Goal: Task Accomplishment & Management: Manage account settings

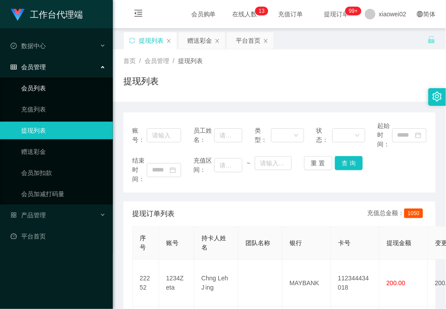
click at [36, 86] on link "会员列表" at bounding box center [63, 88] width 85 height 18
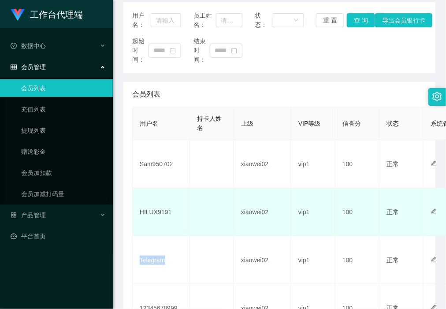
scroll to position [220, 0]
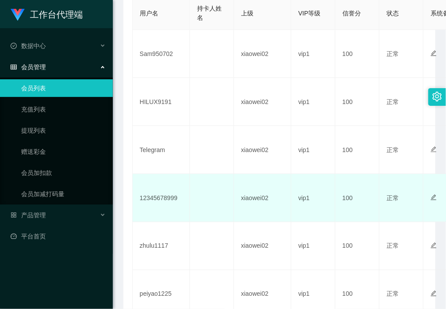
click at [164, 201] on td "12345678999" at bounding box center [161, 198] width 57 height 48
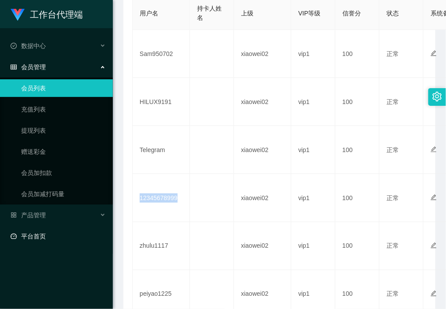
copy td "12345678999"
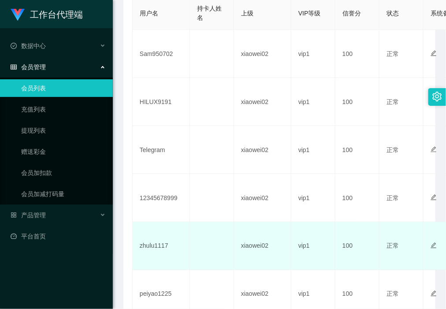
click at [160, 245] on td "zhulu1117" at bounding box center [161, 246] width 57 height 48
copy td "zhulu1117"
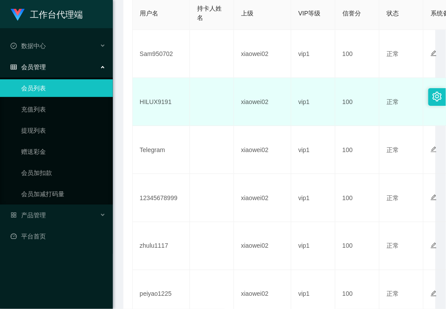
click at [158, 100] on td "HILUX9191" at bounding box center [161, 102] width 57 height 48
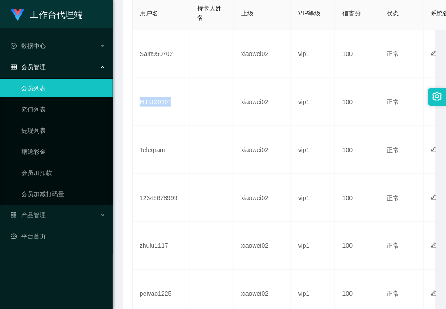
copy td "HILUX9191"
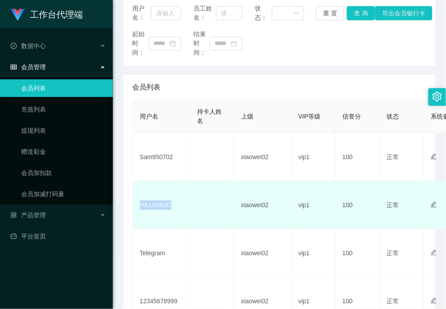
scroll to position [110, 0]
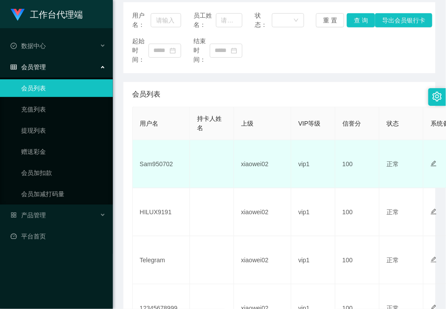
click at [149, 162] on td "Sam950702" at bounding box center [161, 164] width 57 height 48
click at [150, 159] on td "Sam950702" at bounding box center [161, 164] width 57 height 48
copy td "Sam950702"
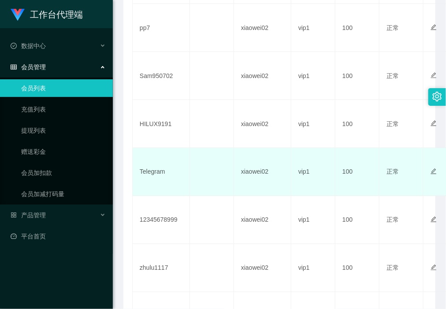
scroll to position [275, 0]
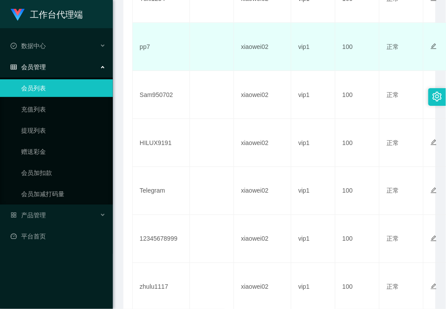
click at [145, 45] on td "pp7" at bounding box center [161, 47] width 57 height 48
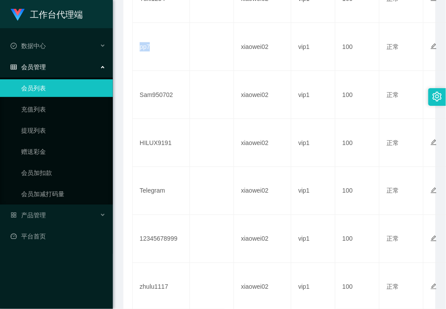
copy td "pp7"
drag, startPoint x: 55, startPoint y: 134, endPoint x: 45, endPoint y: 156, distance: 24.4
click at [55, 134] on link "提现列表" at bounding box center [63, 131] width 85 height 18
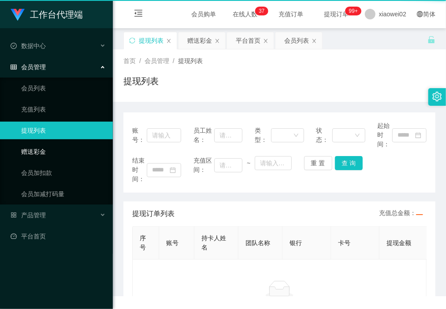
click at [42, 164] on link "会员加扣款" at bounding box center [63, 173] width 85 height 18
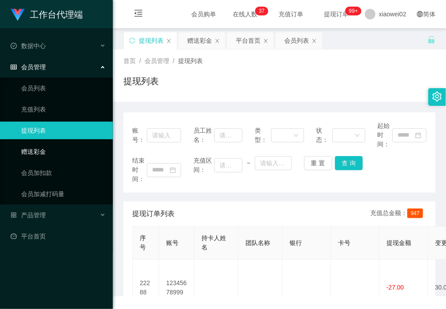
click at [43, 159] on link "赠送彩金" at bounding box center [63, 152] width 85 height 18
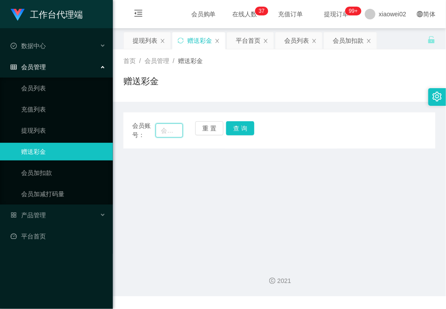
click at [176, 131] on input "text" at bounding box center [169, 130] width 27 height 14
paste input "12345678999"
type input "12345678999"
click at [250, 130] on button "查 询" at bounding box center [240, 128] width 28 height 14
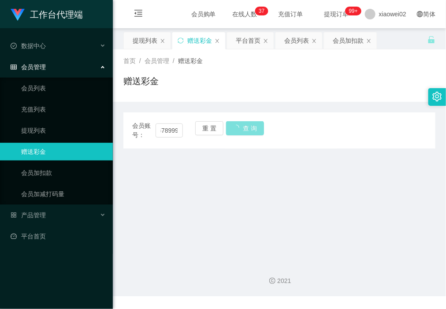
scroll to position [0, 0]
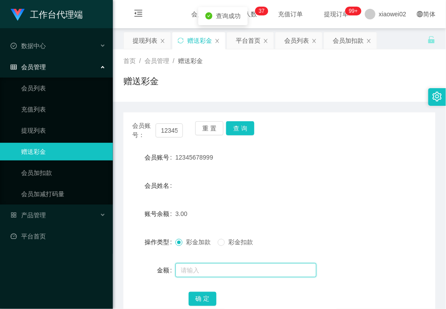
click at [208, 274] on input "text" at bounding box center [245, 270] width 141 height 14
type input "3"
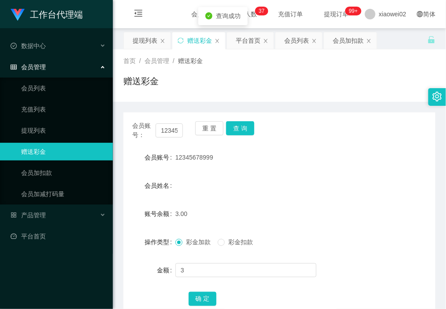
click at [237, 239] on span "彩金扣款" at bounding box center [241, 241] width 32 height 7
click at [199, 298] on button "确 定" at bounding box center [203, 299] width 28 height 14
click at [61, 89] on link "会员列表" at bounding box center [63, 88] width 85 height 18
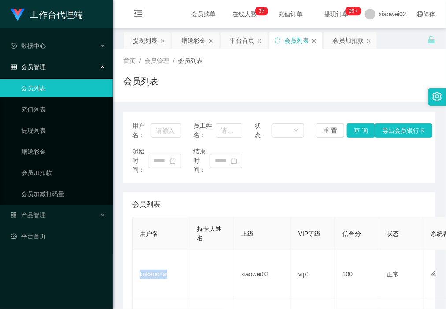
scroll to position [55, 0]
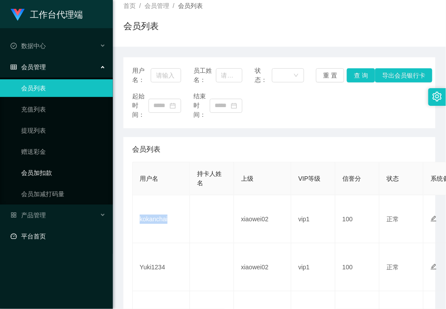
drag, startPoint x: 57, startPoint y: 237, endPoint x: 64, endPoint y: 179, distance: 58.5
click at [57, 237] on link "平台首页" at bounding box center [58, 236] width 95 height 18
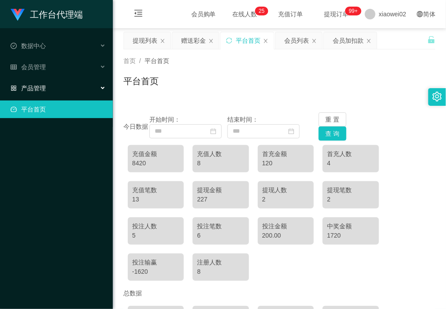
drag, startPoint x: 37, startPoint y: 85, endPoint x: 49, endPoint y: 108, distance: 26.2
click at [37, 86] on span "产品管理" at bounding box center [28, 88] width 35 height 7
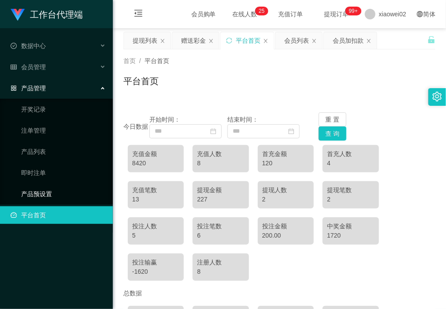
click at [54, 188] on link "产品预设置" at bounding box center [63, 194] width 85 height 18
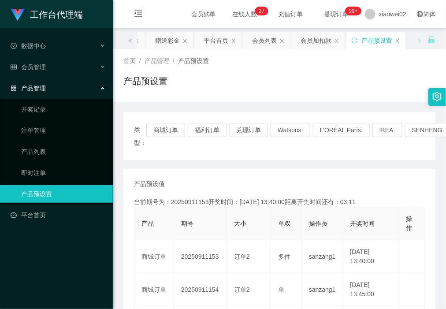
scroll to position [110, 0]
click at [54, 65] on div "会员管理" at bounding box center [56, 67] width 113 height 18
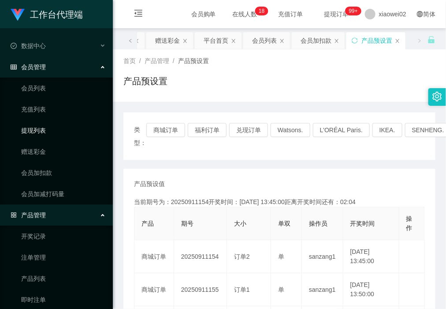
click at [56, 130] on link "提现列表" at bounding box center [63, 131] width 85 height 18
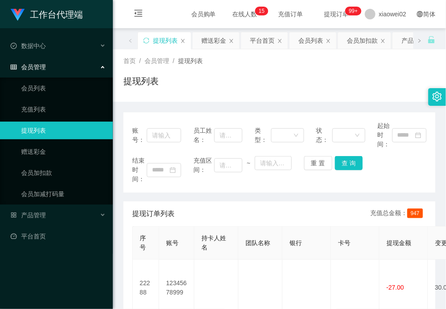
scroll to position [55, 0]
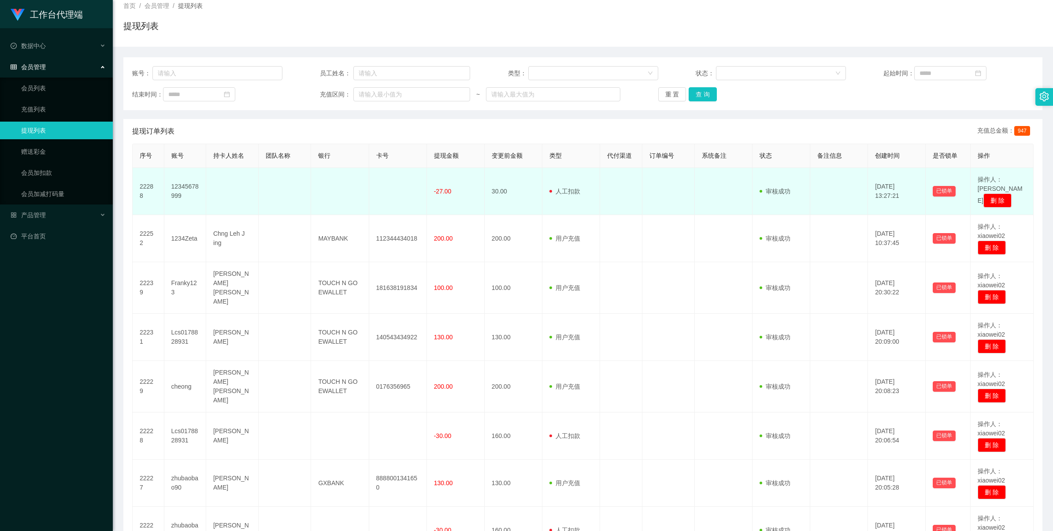
click at [188, 186] on td "12345678999" at bounding box center [185, 191] width 42 height 47
copy td "12345678999"
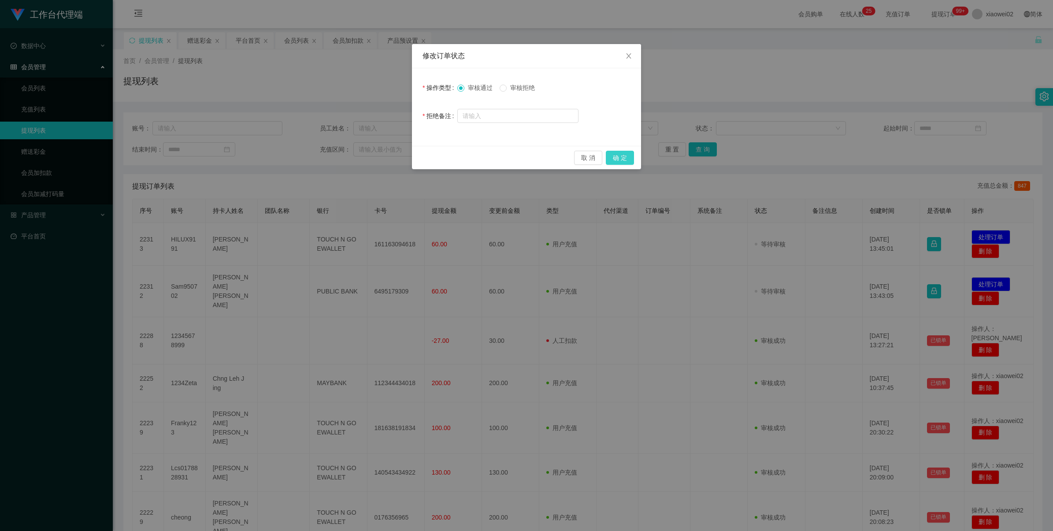
drag, startPoint x: 622, startPoint y: 155, endPoint x: 749, endPoint y: 197, distance: 133.8
click at [622, 156] on button "确 定" at bounding box center [620, 158] width 28 height 14
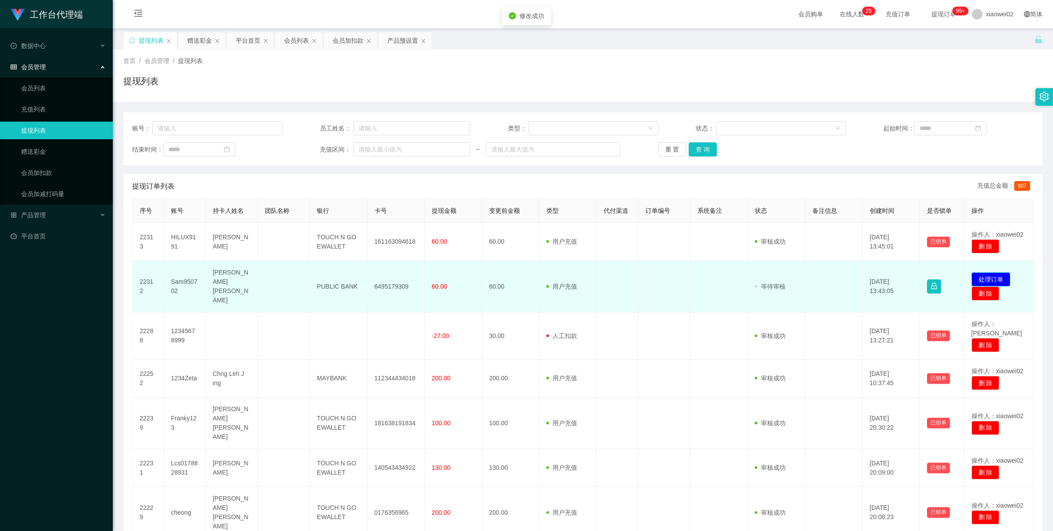
click at [991, 279] on button "处理订单" at bounding box center [991, 279] width 39 height 14
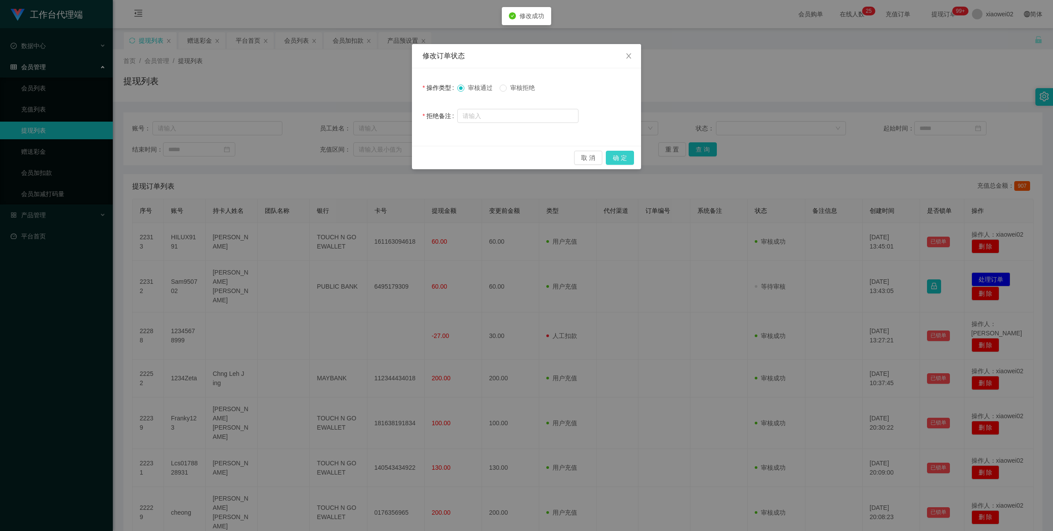
click at [624, 152] on button "确 定" at bounding box center [620, 158] width 28 height 14
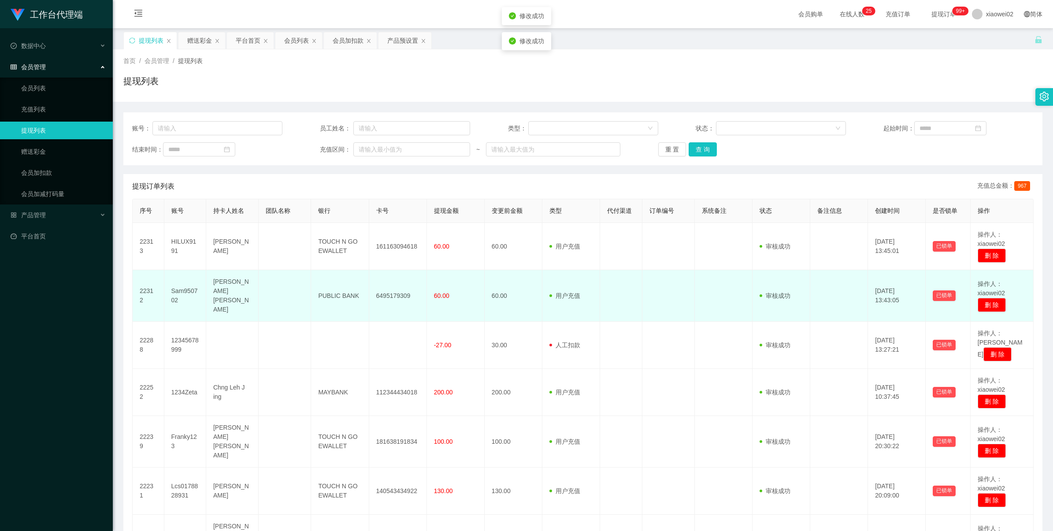
click at [384, 291] on td "6495179309" at bounding box center [398, 296] width 58 height 52
click at [385, 291] on td "6495179309" at bounding box center [398, 296] width 58 height 52
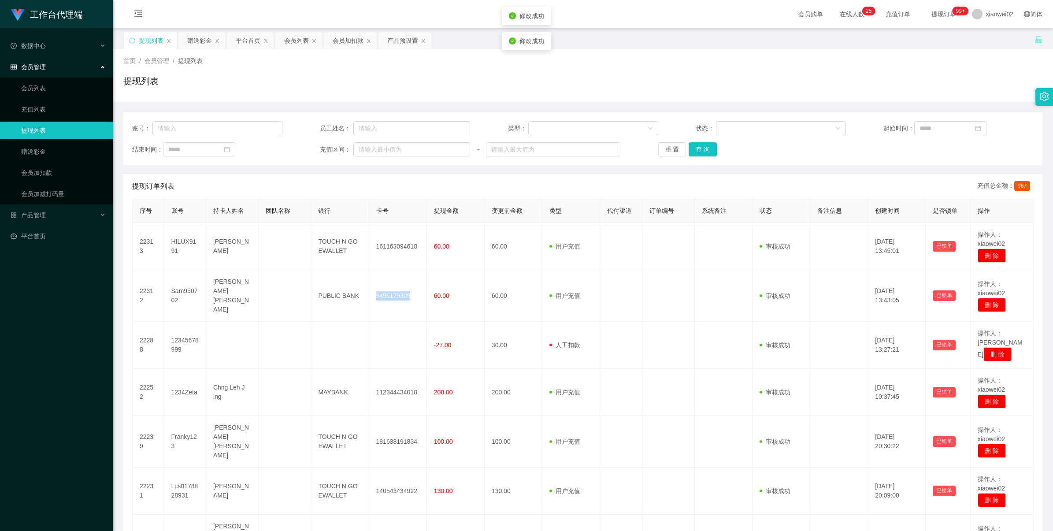
copy td "6495179309"
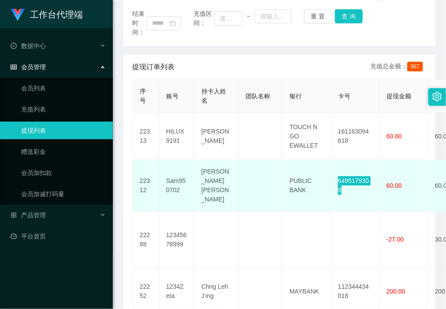
scroll to position [165, 0]
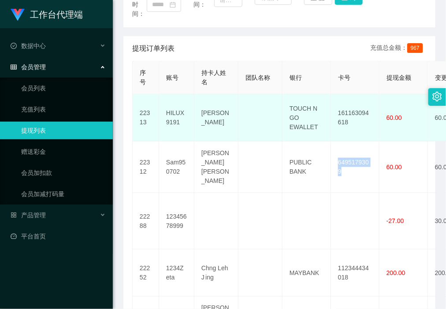
click at [354, 117] on td "161163094618" at bounding box center [355, 117] width 48 height 47
copy td "161163094618"
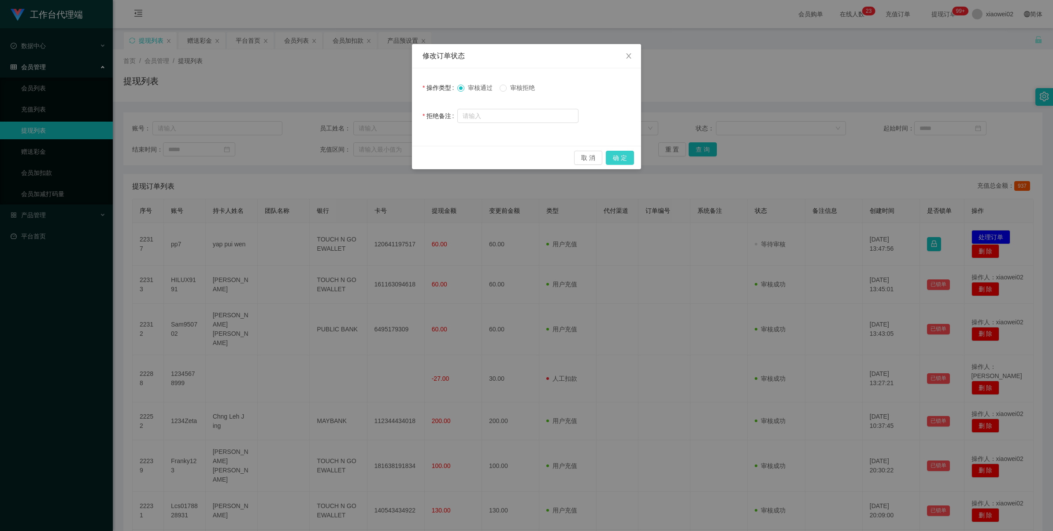
click at [617, 160] on button "确 定" at bounding box center [620, 158] width 28 height 14
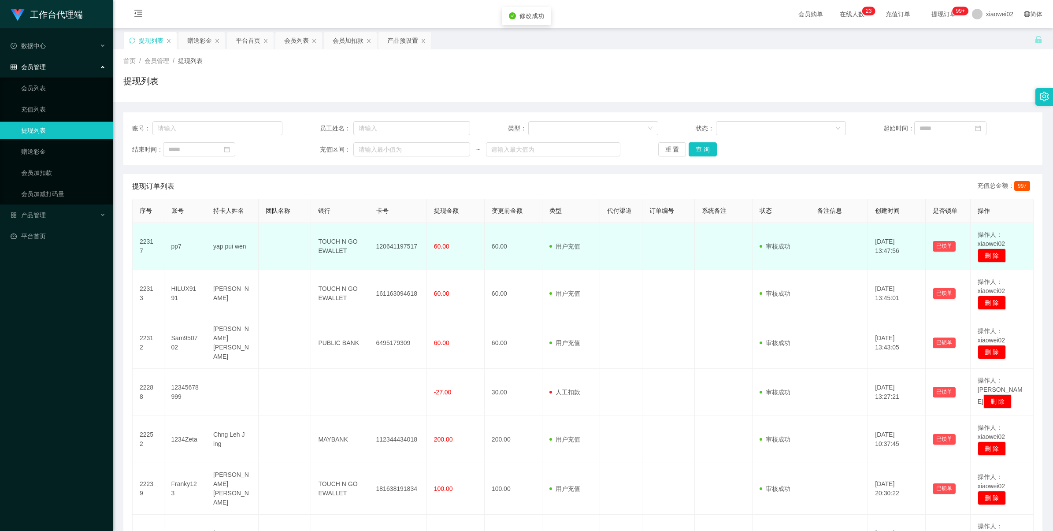
click at [388, 249] on td "120641197517" at bounding box center [398, 246] width 58 height 47
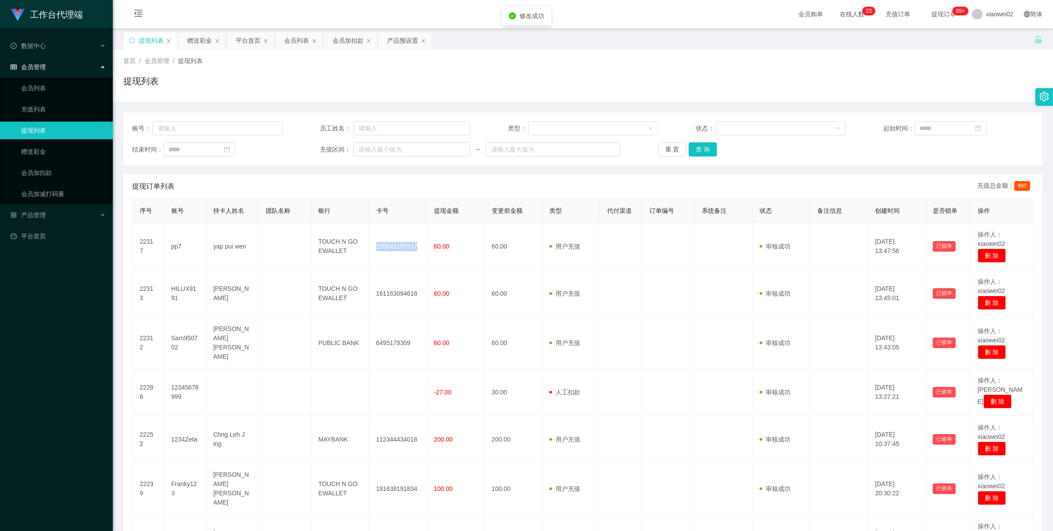
copy td "120641197517"
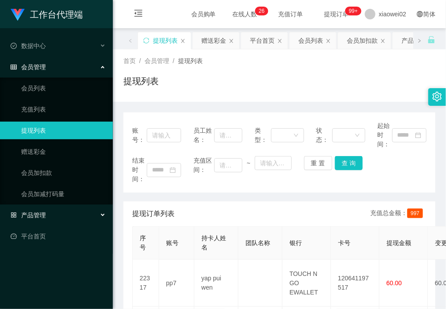
click at [47, 220] on div "产品管理" at bounding box center [56, 215] width 113 height 18
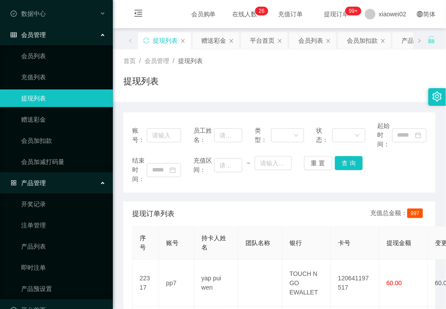
scroll to position [51, 0]
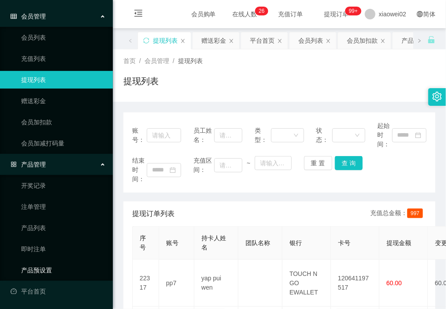
drag, startPoint x: 45, startPoint y: 269, endPoint x: 46, endPoint y: 175, distance: 93.9
click at [45, 269] on link "产品预设置" at bounding box center [63, 270] width 85 height 18
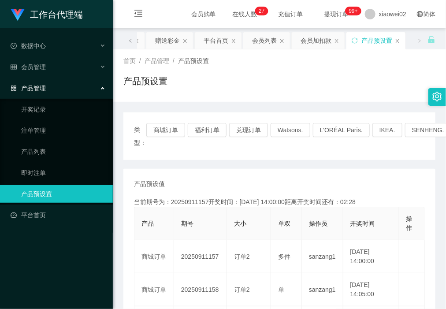
click at [56, 8] on h1 "工作台代理端" at bounding box center [56, 14] width 53 height 28
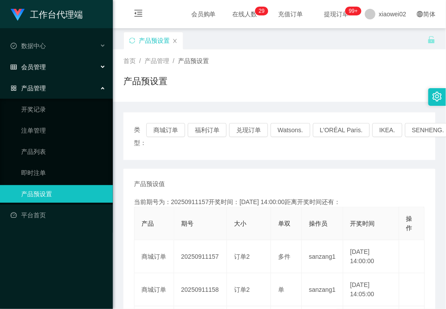
click at [63, 63] on div "会员管理" at bounding box center [56, 67] width 113 height 18
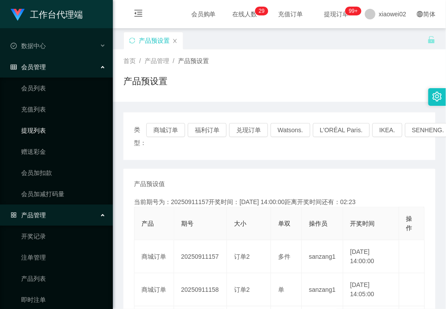
drag, startPoint x: 47, startPoint y: 132, endPoint x: 37, endPoint y: 48, distance: 84.4
click at [47, 132] on link "提现列表" at bounding box center [63, 131] width 85 height 18
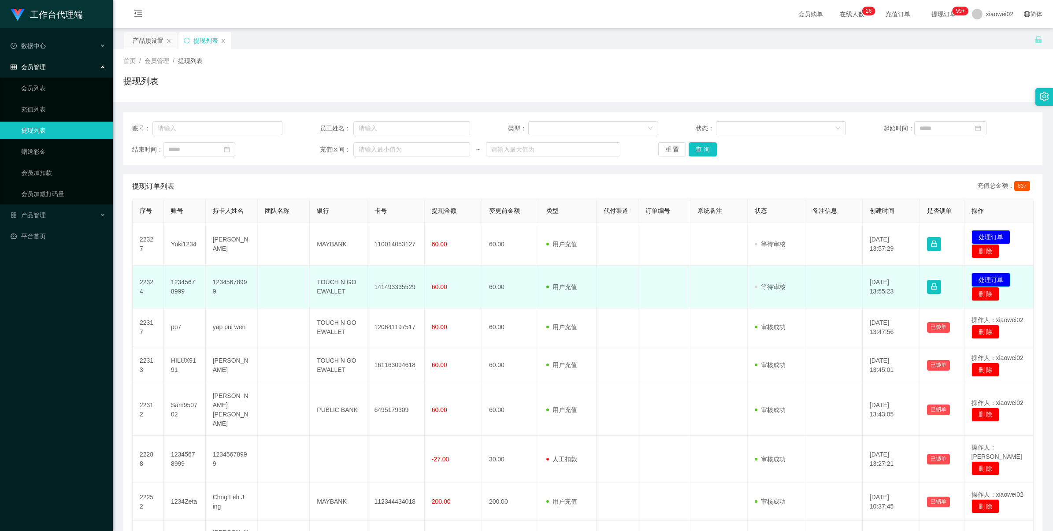
click at [985, 275] on button "处理订单" at bounding box center [991, 280] width 39 height 14
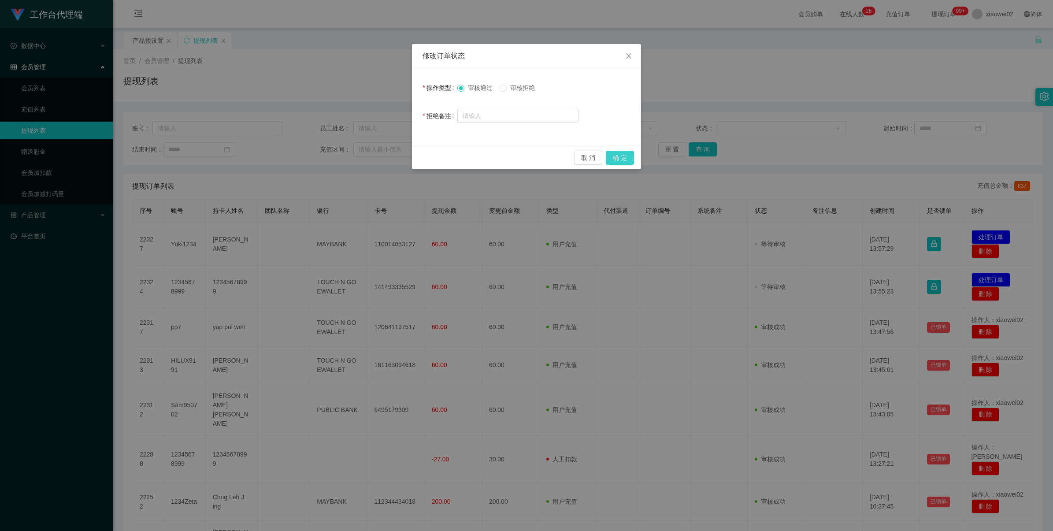
click at [621, 156] on button "确 定" at bounding box center [620, 158] width 28 height 14
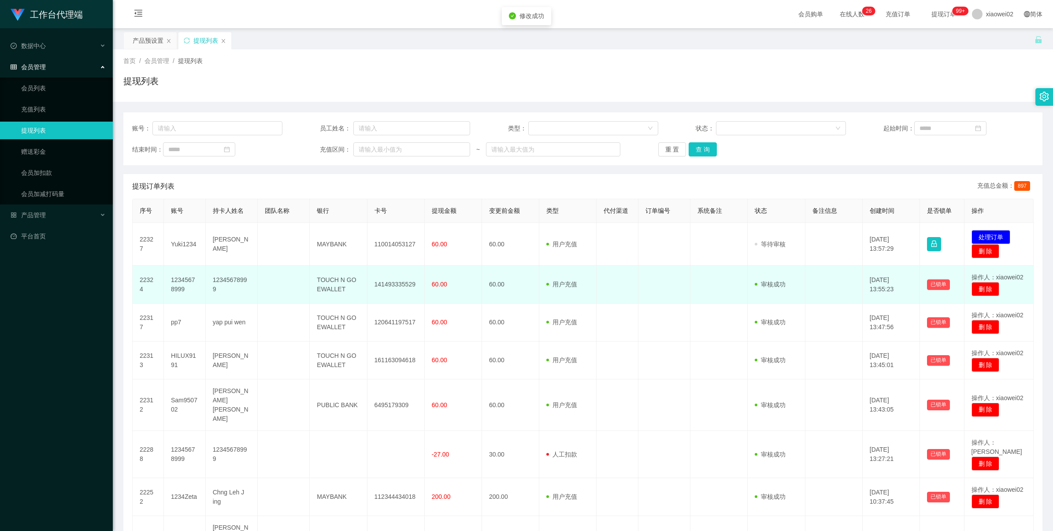
click at [394, 287] on td "141493335529" at bounding box center [396, 285] width 57 height 38
click at [395, 287] on td "141493335529" at bounding box center [396, 285] width 57 height 38
copy td "141493335529"
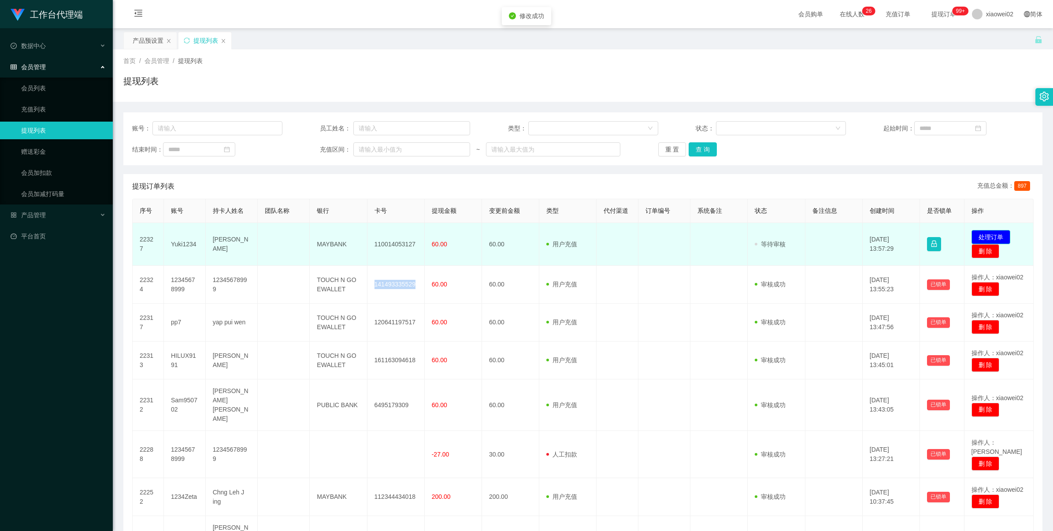
click at [980, 238] on button "处理订单" at bounding box center [991, 237] width 39 height 14
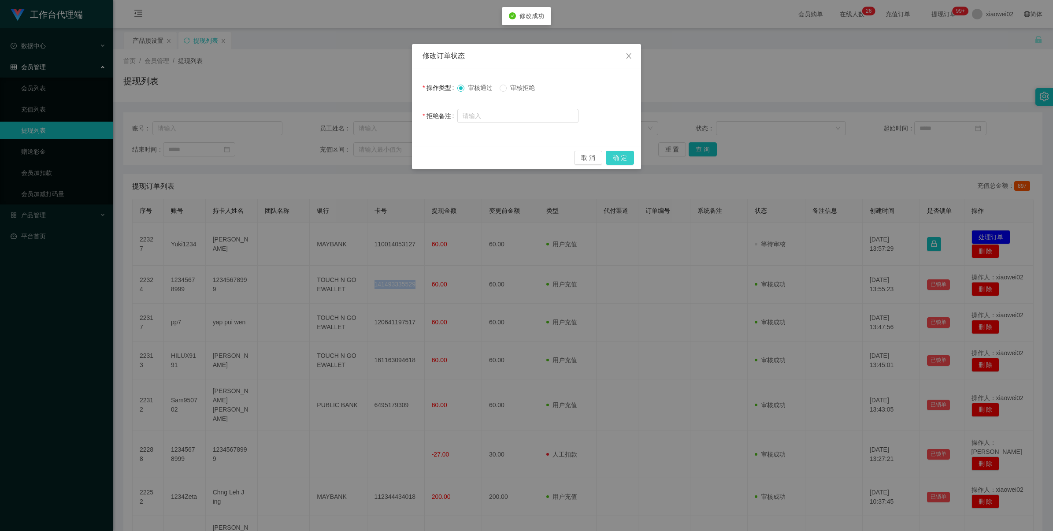
click at [626, 157] on button "确 定" at bounding box center [620, 158] width 28 height 14
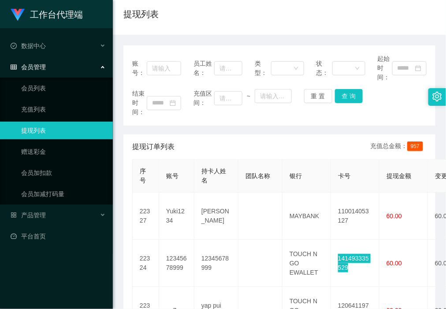
scroll to position [110, 0]
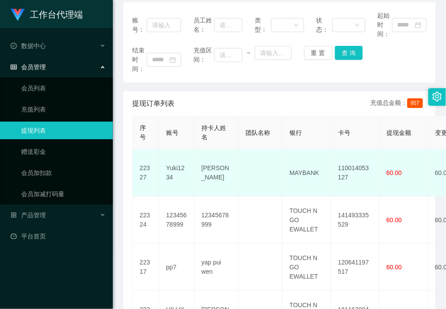
click at [342, 166] on td "110014053127" at bounding box center [355, 172] width 48 height 47
copy td "110014053127"
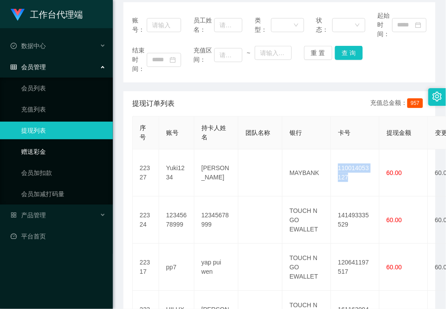
click at [51, 150] on link "赠送彩金" at bounding box center [63, 152] width 85 height 18
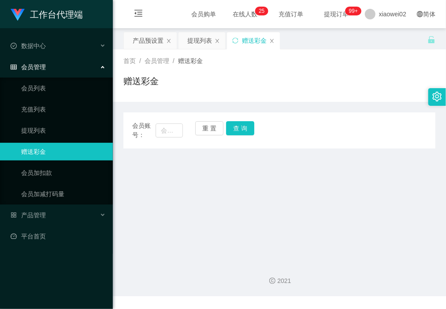
click at [151, 133] on span "会员账号：" at bounding box center [143, 130] width 23 height 19
click at [168, 132] on input "text" at bounding box center [169, 130] width 27 height 14
paste input "kokanchai"
type input "kokanchai"
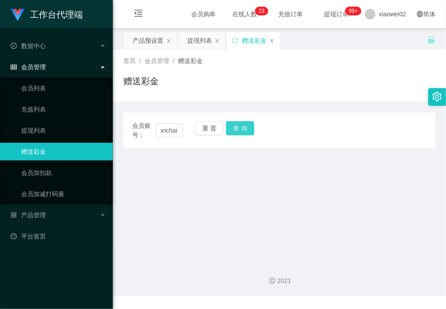
drag, startPoint x: 242, startPoint y: 129, endPoint x: 249, endPoint y: 127, distance: 7.4
click at [242, 130] on button "查 询" at bounding box center [240, 128] width 28 height 14
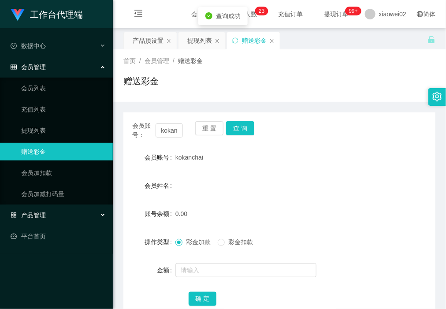
click at [53, 216] on div "产品管理" at bounding box center [56, 215] width 113 height 18
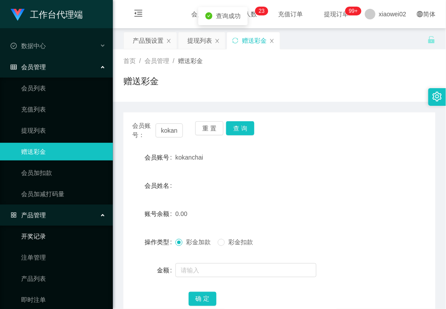
scroll to position [51, 0]
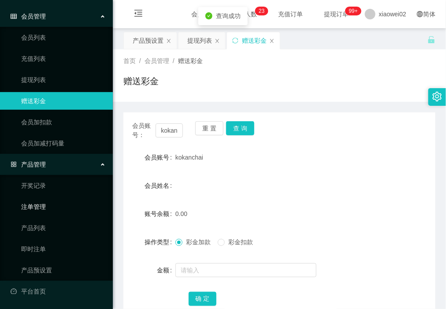
click at [53, 199] on link "注单管理" at bounding box center [63, 207] width 85 height 18
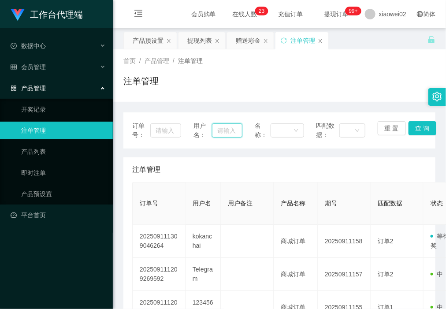
click at [223, 134] on input "text" at bounding box center [227, 130] width 31 height 14
paste input "kokanchai"
type input "kokanchai"
click at [414, 127] on button "查 询" at bounding box center [423, 128] width 28 height 14
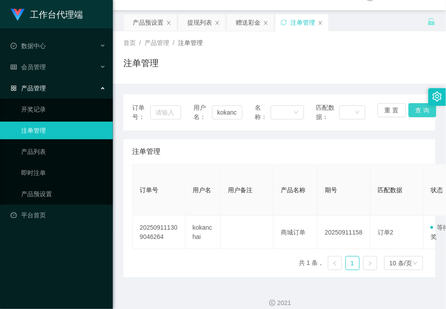
scroll to position [27, 0]
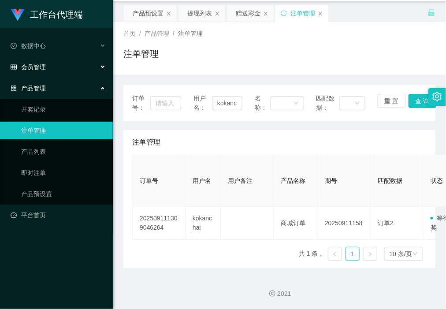
click at [49, 64] on div "会员管理" at bounding box center [56, 67] width 113 height 18
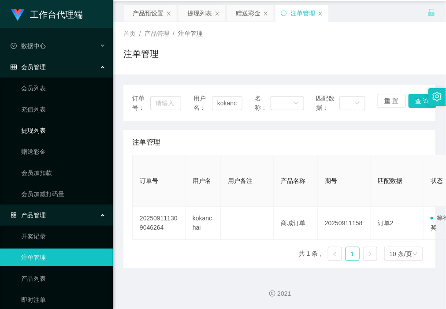
click at [41, 131] on link "提现列表" at bounding box center [63, 131] width 85 height 18
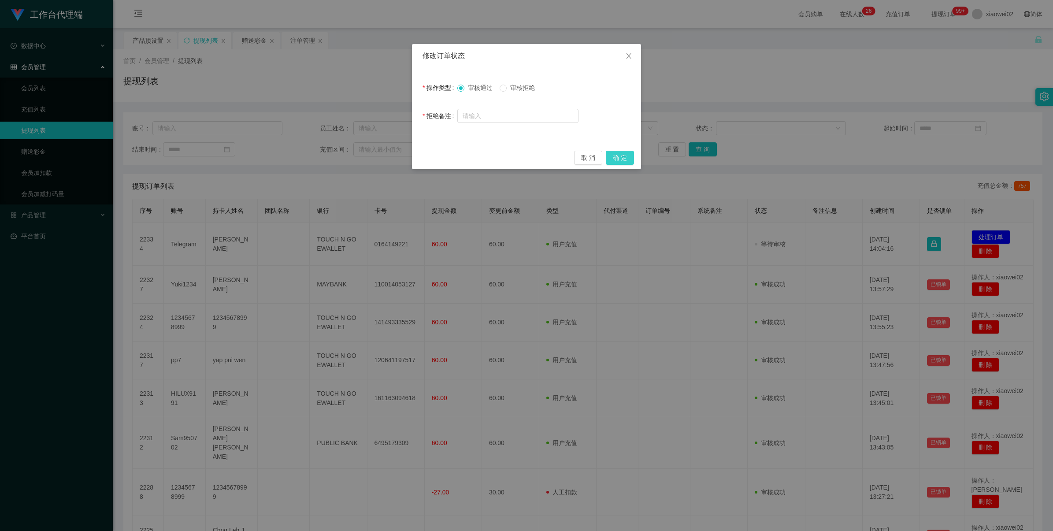
click at [618, 157] on button "确 定" at bounding box center [620, 158] width 28 height 14
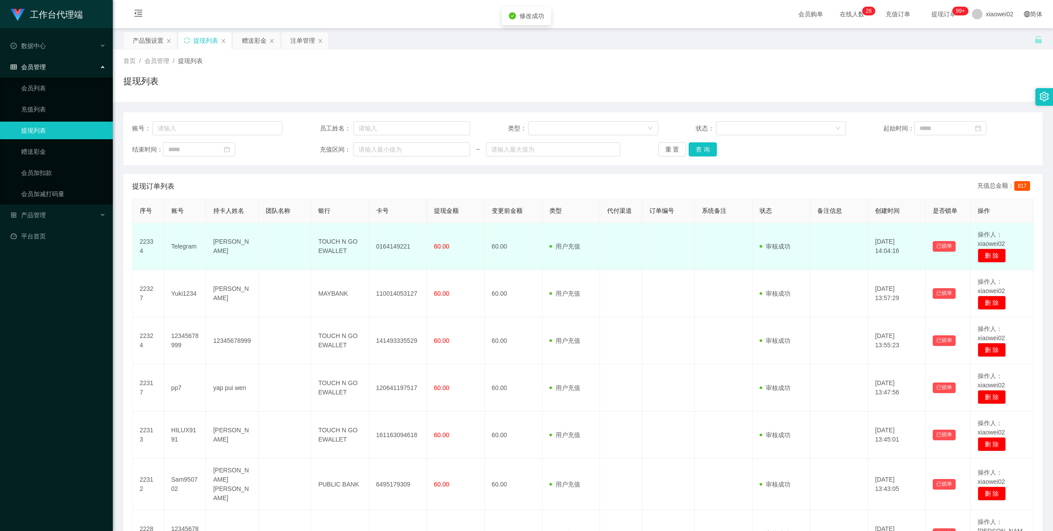
click at [393, 243] on td "0164149221" at bounding box center [398, 246] width 58 height 47
copy td "0164149221"
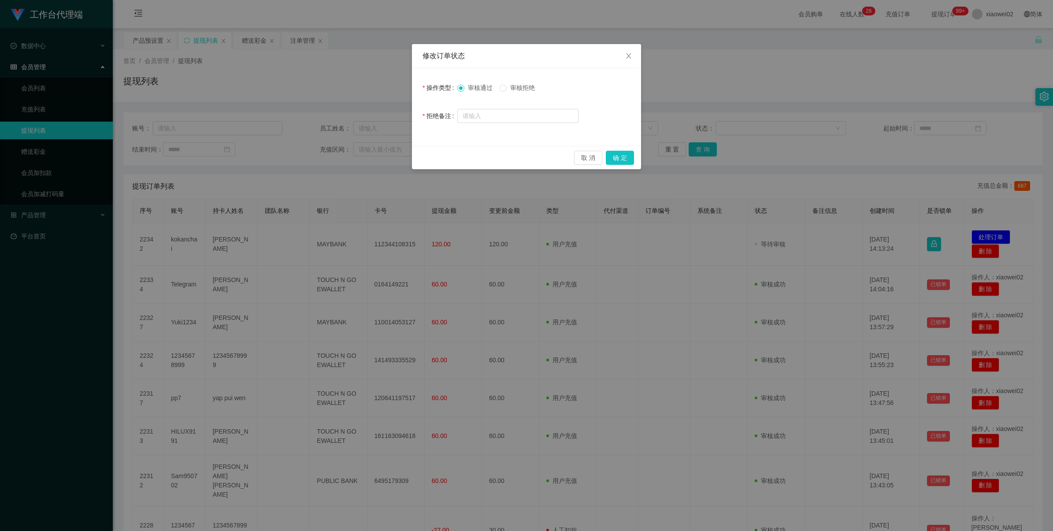
click at [517, 93] on div "审核通过 审核拒绝" at bounding box center [517, 88] width 121 height 18
click at [517, 90] on span "审核拒绝" at bounding box center [523, 87] width 32 height 7
click at [609, 149] on div "取 消 确 定" at bounding box center [526, 157] width 229 height 23
click at [628, 155] on button "确 定" at bounding box center [620, 158] width 28 height 14
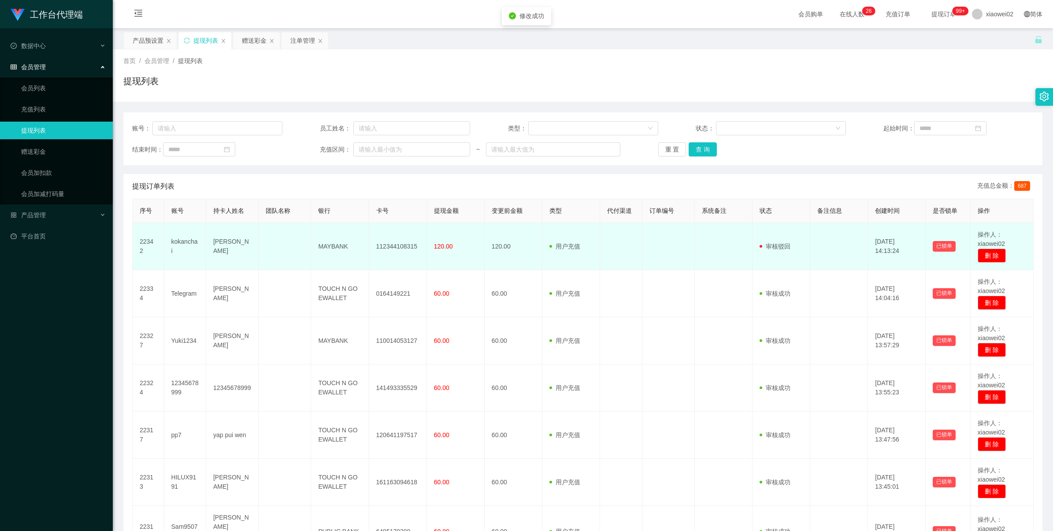
click at [331, 247] on td "MAYBANK" at bounding box center [340, 246] width 58 height 47
click at [221, 237] on td "[PERSON_NAME]" at bounding box center [232, 246] width 52 height 47
click at [181, 236] on td "kokanchai" at bounding box center [185, 246] width 42 height 47
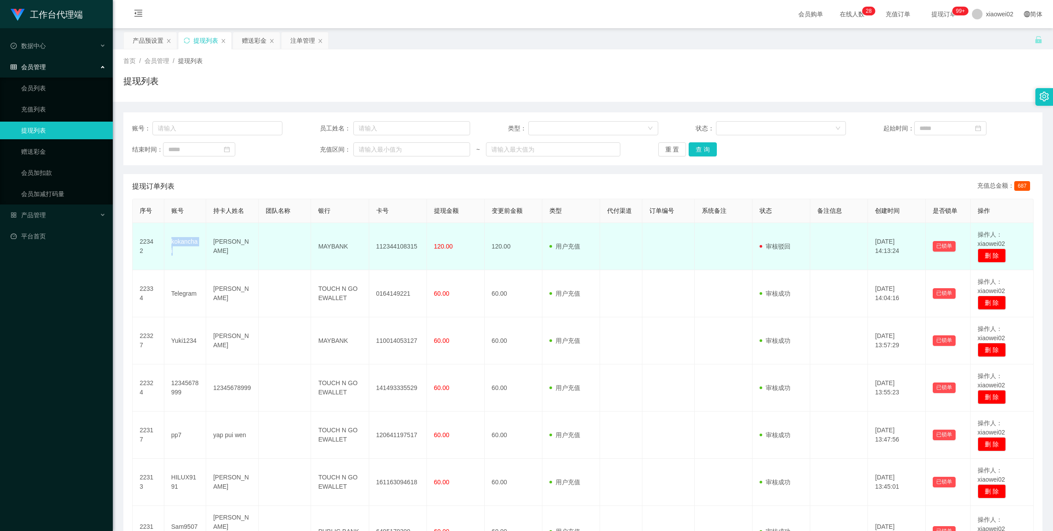
copy td "kokanchai"
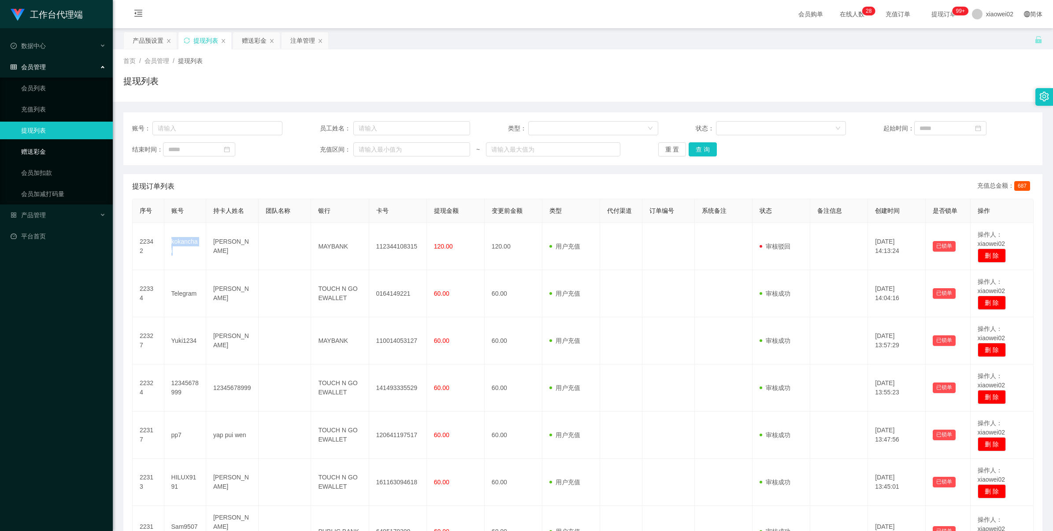
click at [45, 157] on link "赠送彩金" at bounding box center [63, 152] width 85 height 18
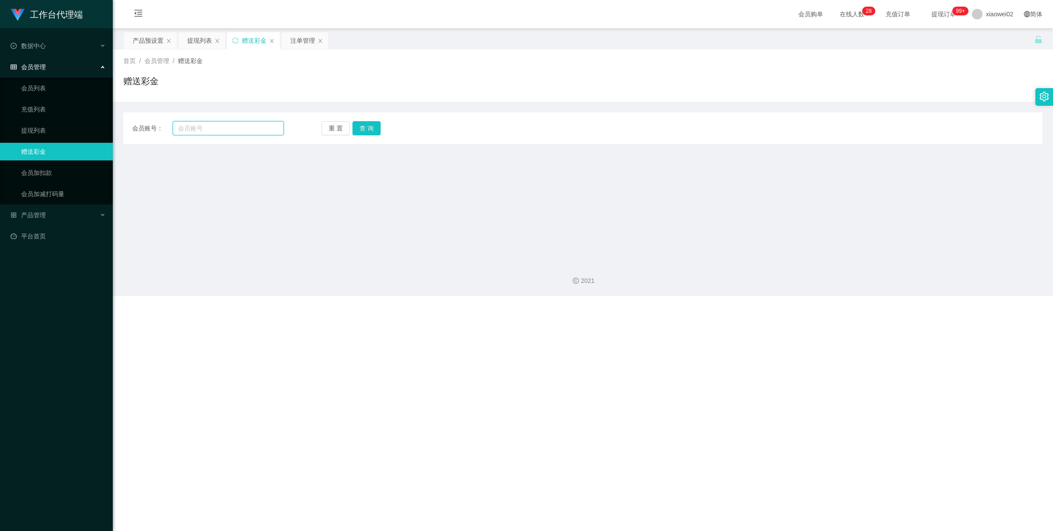
click at [223, 129] on input "text" at bounding box center [228, 128] width 111 height 14
paste input "kokanchai"
type input "kokanchai"
click at [362, 129] on button "查 询" at bounding box center [367, 128] width 28 height 14
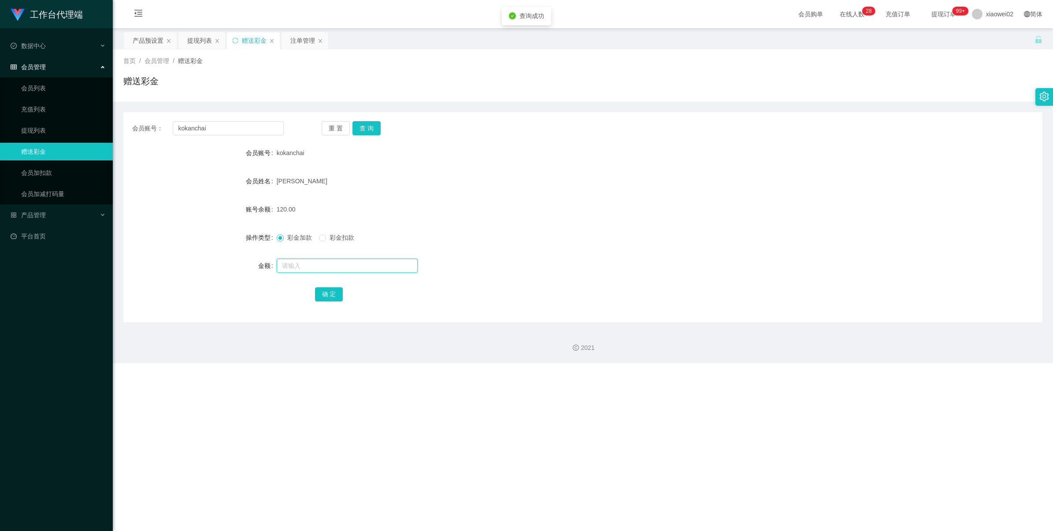
click at [326, 265] on input "text" at bounding box center [347, 266] width 141 height 14
type input "60"
drag, startPoint x: 344, startPoint y: 237, endPoint x: 340, endPoint y: 241, distance: 5.6
click at [344, 237] on span "彩金扣款" at bounding box center [342, 237] width 32 height 7
click at [325, 292] on button "确 定" at bounding box center [329, 294] width 28 height 14
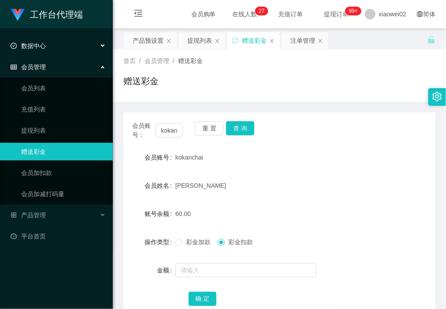
click at [78, 41] on div "数据中心" at bounding box center [56, 46] width 113 height 18
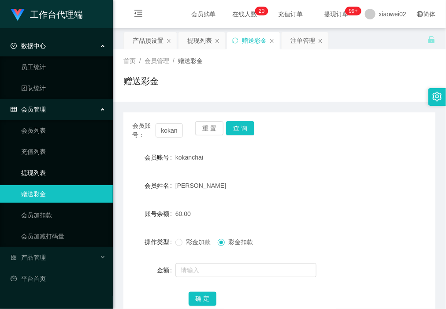
click at [40, 175] on link "提现列表" at bounding box center [63, 173] width 85 height 18
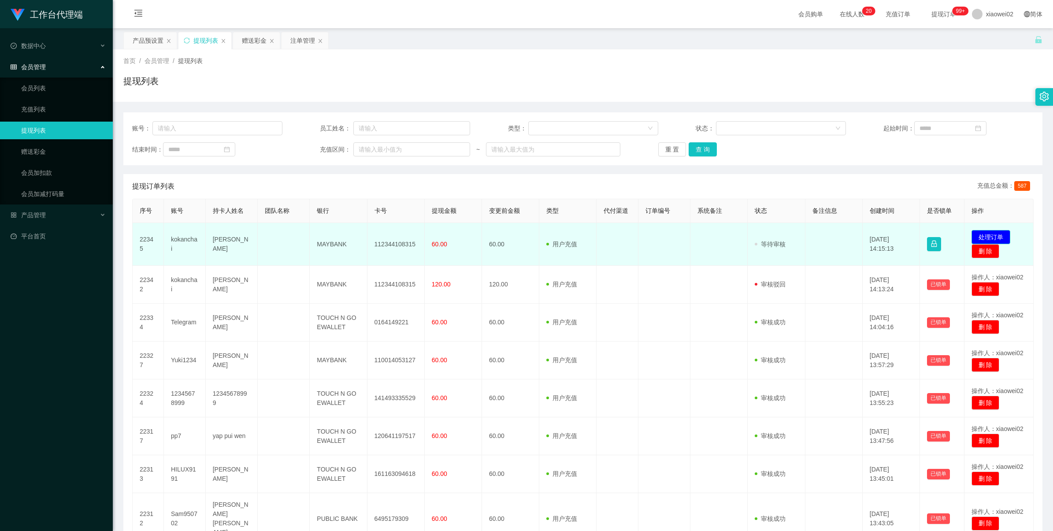
click at [983, 233] on button "处理订单" at bounding box center [991, 237] width 39 height 14
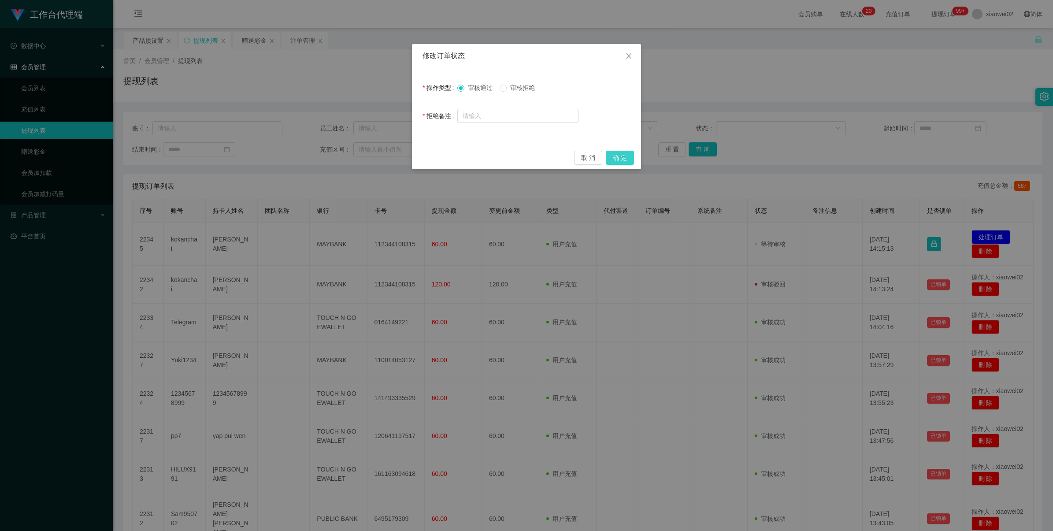
click at [613, 155] on button "确 定" at bounding box center [620, 158] width 28 height 14
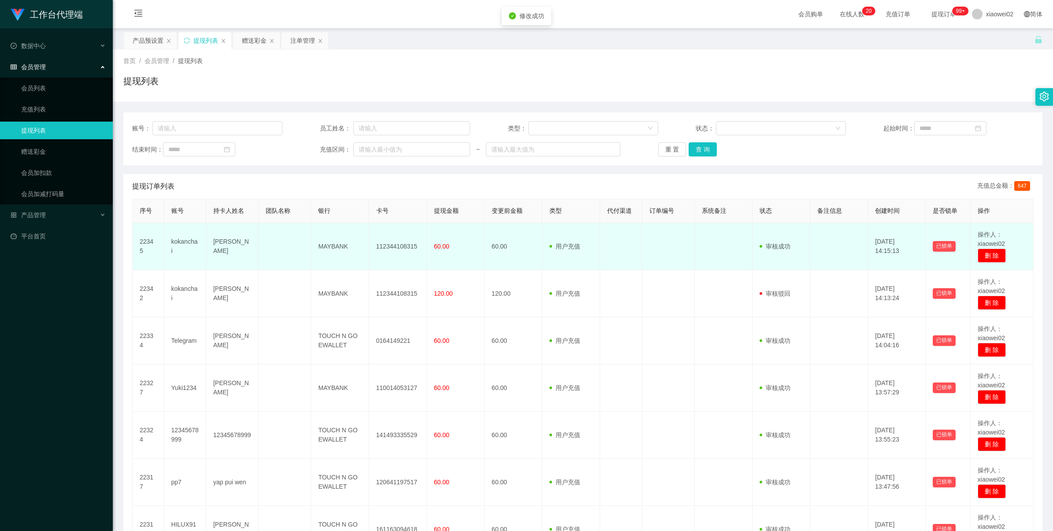
click at [389, 252] on td "112344108315" at bounding box center [398, 246] width 58 height 47
click at [390, 247] on td "112344108315" at bounding box center [398, 246] width 58 height 47
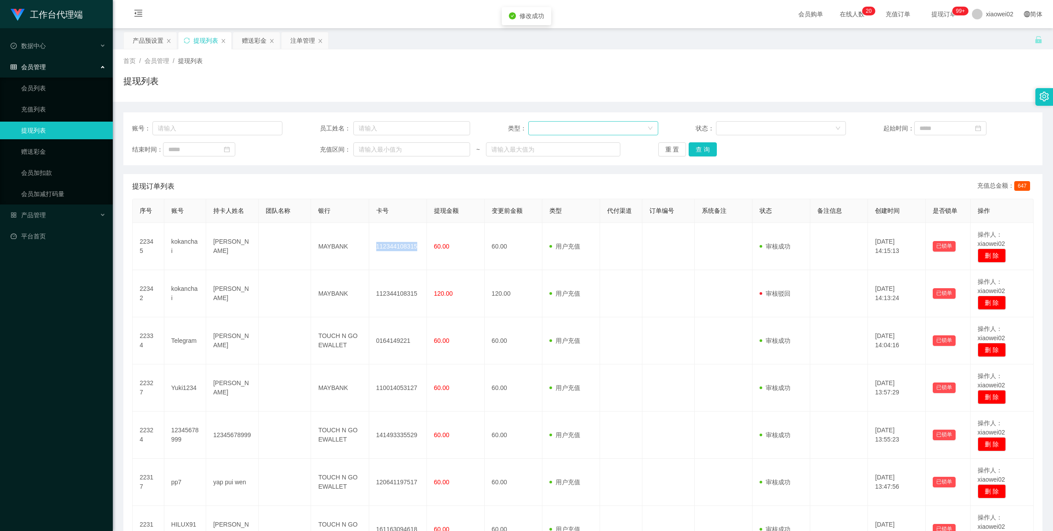
copy td "112344108315"
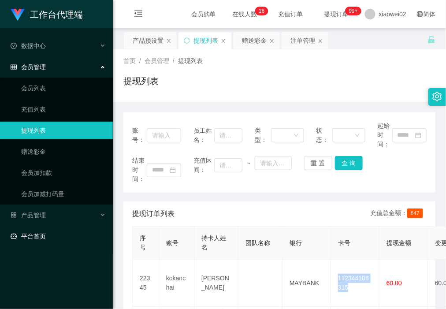
click at [50, 235] on link "平台首页" at bounding box center [58, 236] width 95 height 18
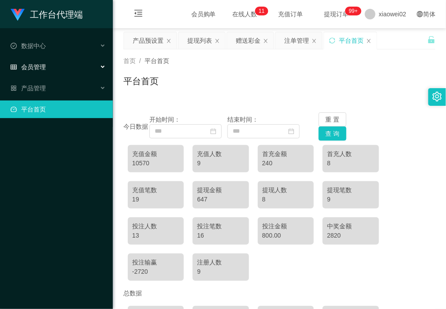
click at [33, 67] on span "会员管理" at bounding box center [28, 66] width 35 height 7
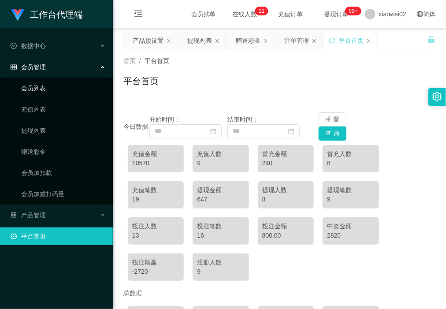
click at [43, 89] on link "会员列表" at bounding box center [63, 88] width 85 height 18
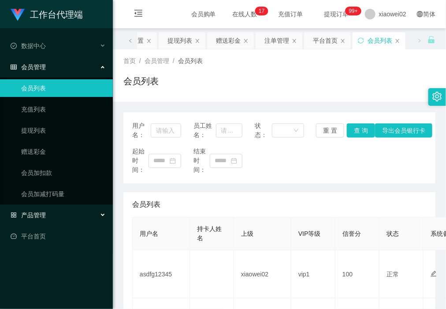
click at [52, 213] on div "产品管理" at bounding box center [56, 215] width 113 height 18
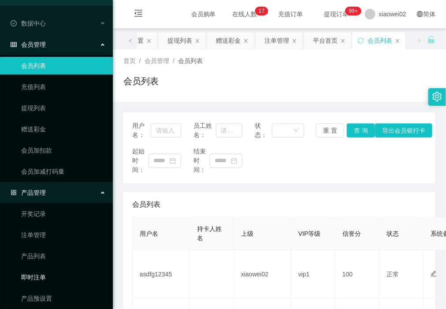
scroll to position [35, 0]
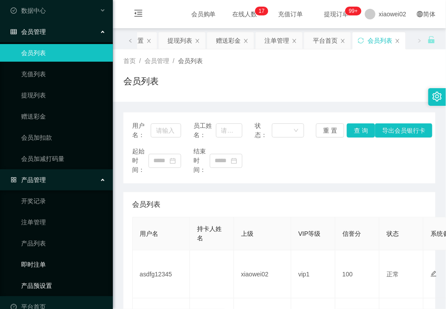
click at [52, 280] on link "产品预设置" at bounding box center [63, 286] width 85 height 18
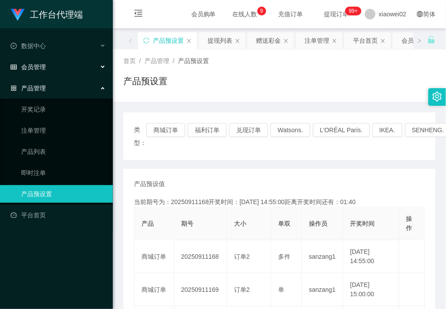
click at [56, 73] on div "会员管理" at bounding box center [56, 67] width 113 height 18
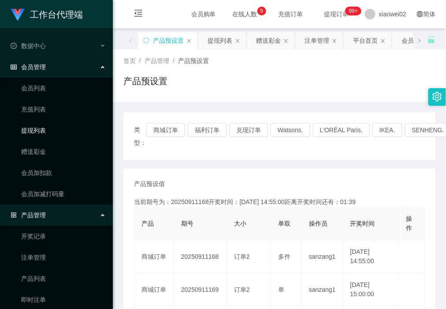
click at [51, 135] on link "提现列表" at bounding box center [63, 131] width 85 height 18
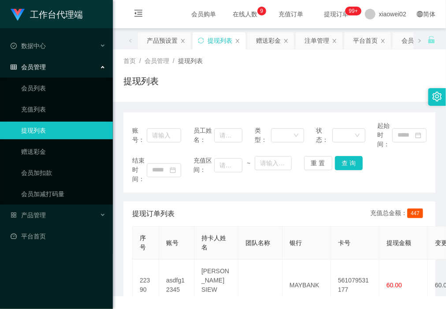
click at [46, 142] on ul "会员列表 充值列表 提现列表 赠送彩金 会员加扣款 会员加减打码量" at bounding box center [56, 141] width 113 height 127
drag, startPoint x: 46, startPoint y: 151, endPoint x: 54, endPoint y: 113, distance: 38.7
click at [46, 151] on link "赠送彩金" at bounding box center [63, 152] width 85 height 18
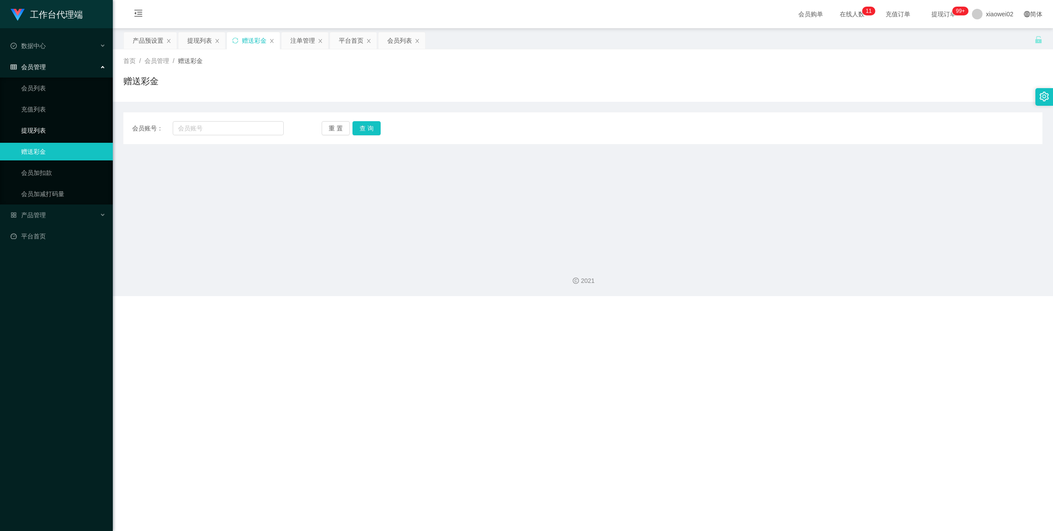
click at [95, 123] on link "提现列表" at bounding box center [63, 131] width 85 height 18
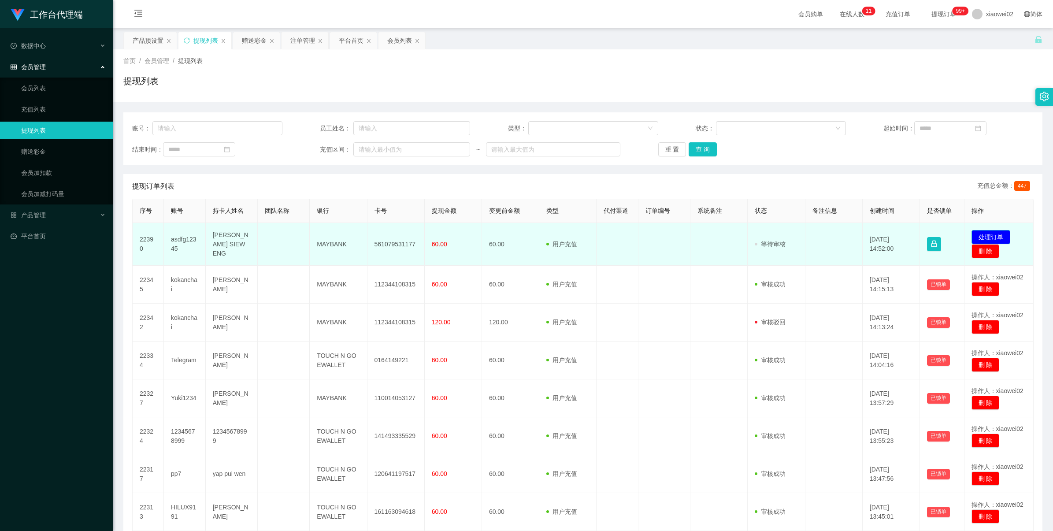
click at [990, 237] on button "处理订单" at bounding box center [991, 237] width 39 height 14
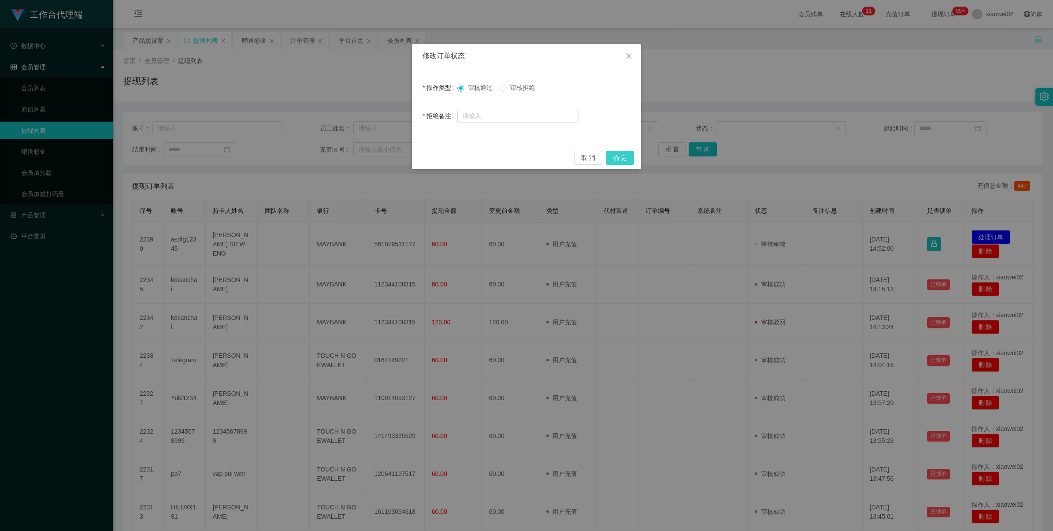
click at [624, 154] on button "确 定" at bounding box center [620, 158] width 28 height 14
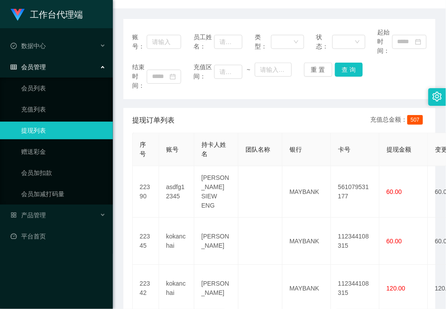
scroll to position [110, 0]
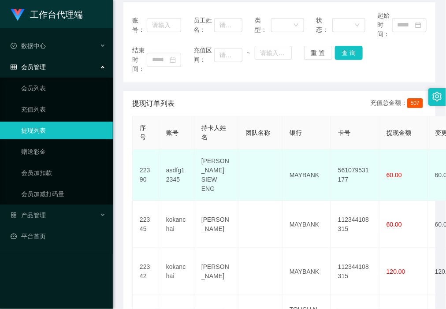
click at [360, 167] on td "561079531177" at bounding box center [355, 175] width 48 height 52
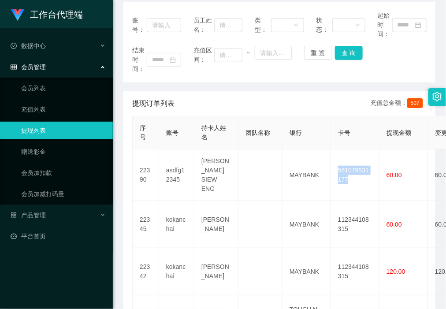
copy td "561079531177"
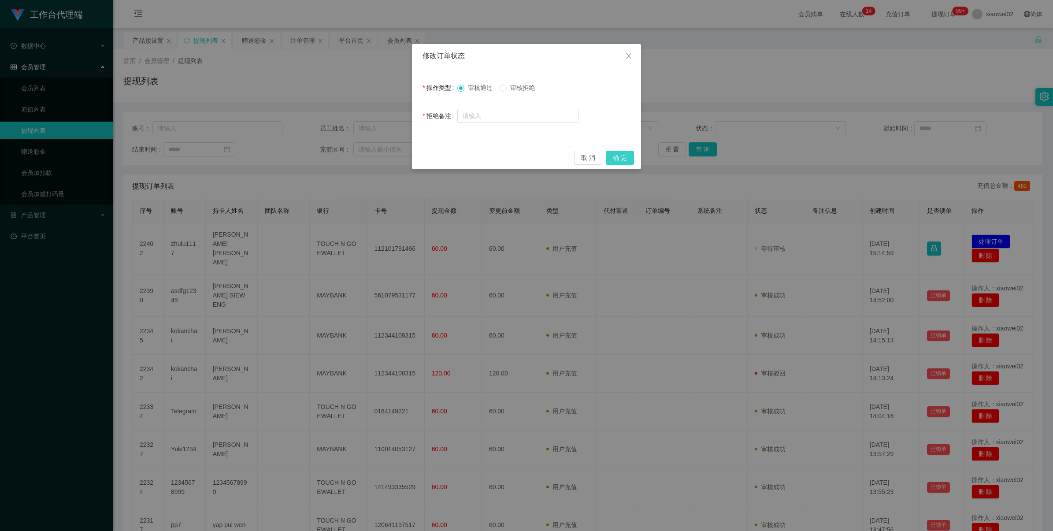
click at [621, 161] on button "确 定" at bounding box center [620, 158] width 28 height 14
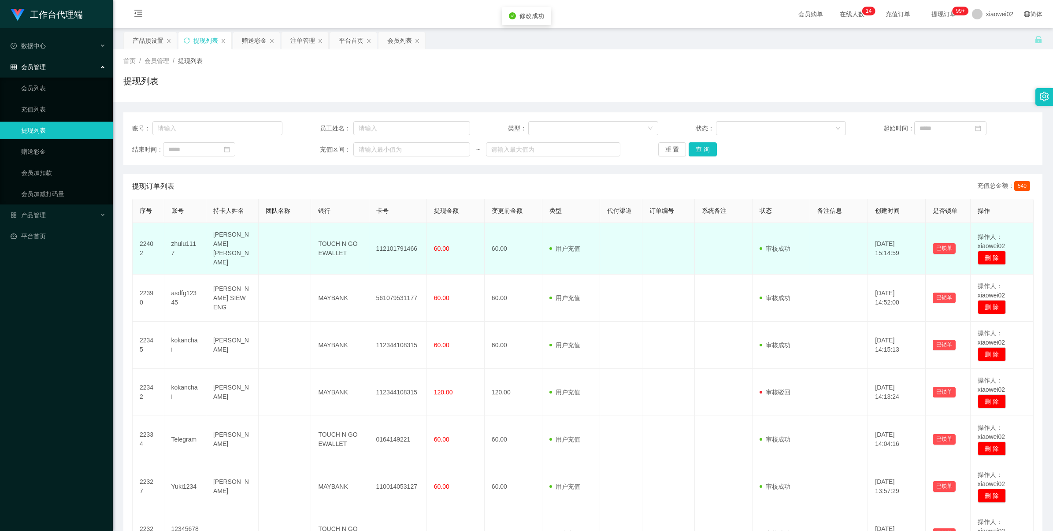
click at [394, 243] on td "112101791466" at bounding box center [398, 249] width 58 height 52
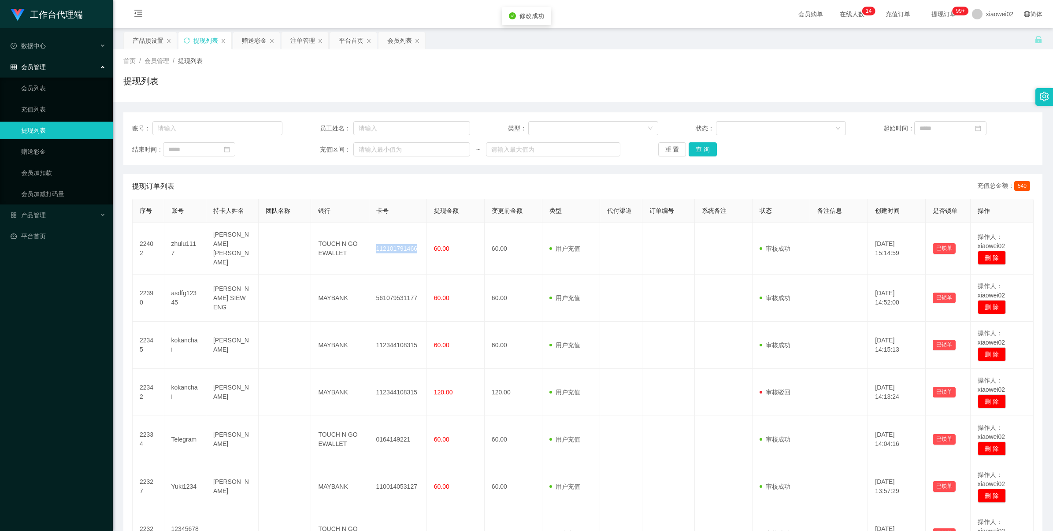
copy td "112101791466"
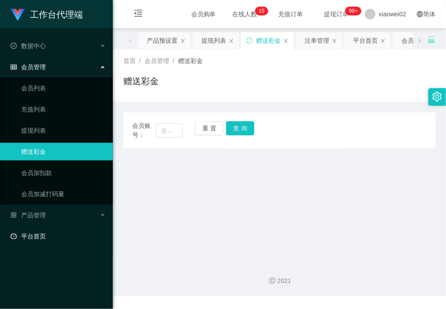
click at [33, 230] on link "平台首页" at bounding box center [58, 236] width 95 height 18
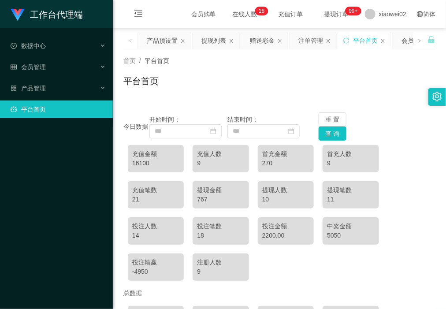
click at [262, 156] on div "首充金额" at bounding box center [285, 153] width 47 height 9
click at [264, 155] on div "首充金额" at bounding box center [285, 153] width 47 height 9
click at [272, 170] on div "首充金额 270" at bounding box center [286, 158] width 56 height 27
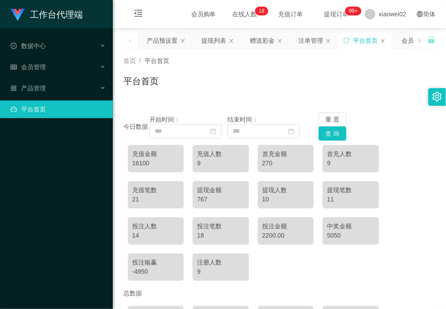
click at [273, 157] on div "首充金额" at bounding box center [285, 153] width 47 height 9
click at [280, 164] on div "270" at bounding box center [285, 163] width 47 height 9
